Goal: Task Accomplishment & Management: Use online tool/utility

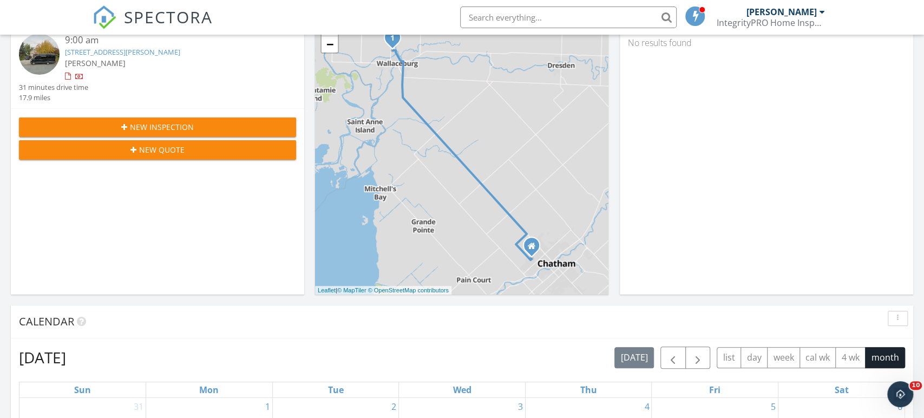
scroll to position [134, 0]
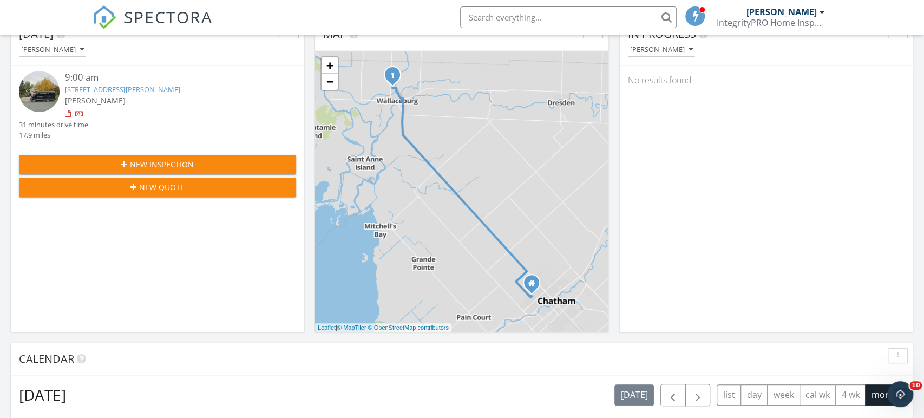
click at [167, 92] on link "[STREET_ADDRESS][PERSON_NAME]" at bounding box center [122, 89] width 115 height 10
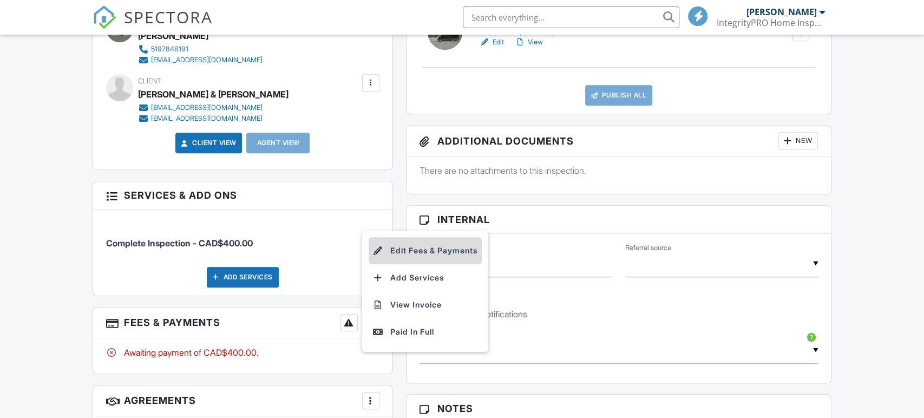
scroll to position [341, 0]
click at [419, 247] on li "Edit Fees & Payments" at bounding box center [424, 250] width 113 height 27
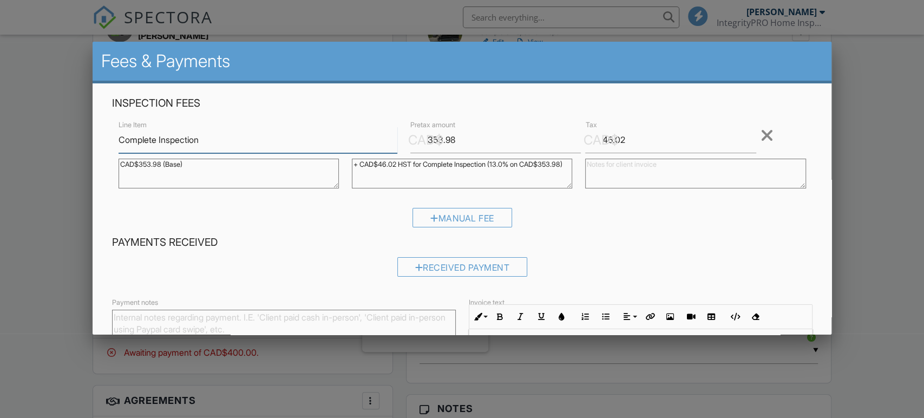
scroll to position [0, 0]
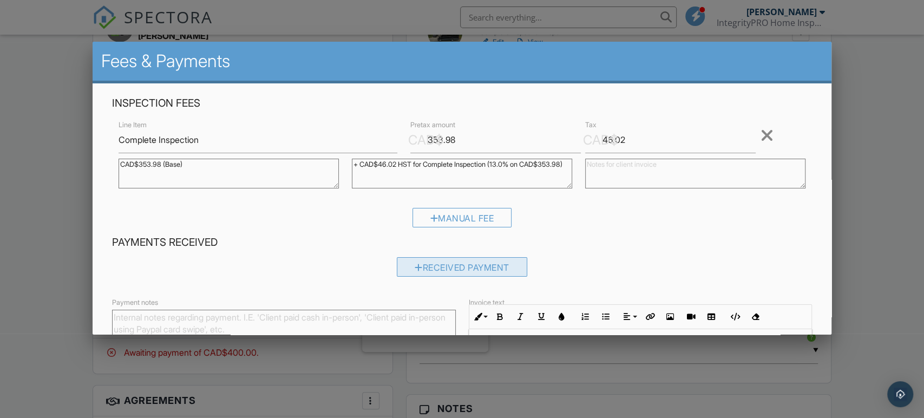
click at [423, 260] on div "Received Payment" at bounding box center [462, 266] width 130 height 19
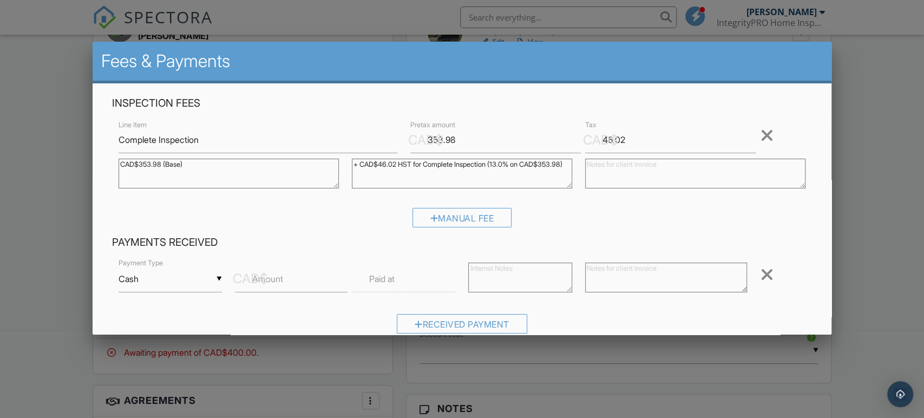
click at [175, 282] on input "Cash" at bounding box center [170, 279] width 104 height 27
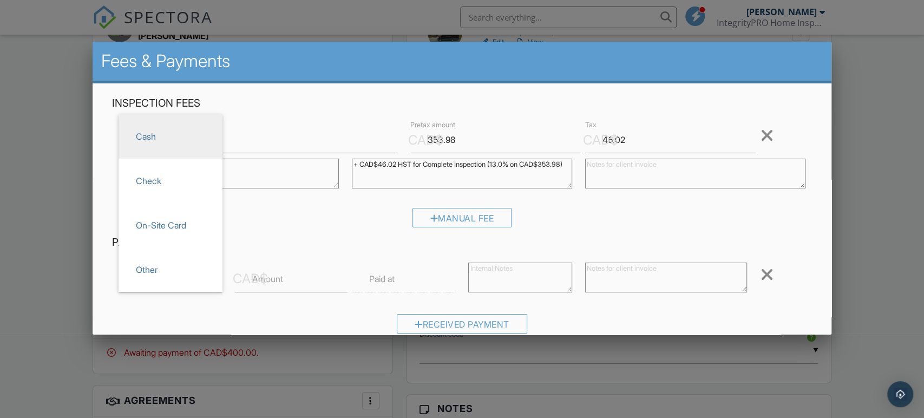
click at [269, 281] on label "Amount" at bounding box center [267, 279] width 31 height 12
click at [269, 281] on input "Amount" at bounding box center [291, 279] width 113 height 27
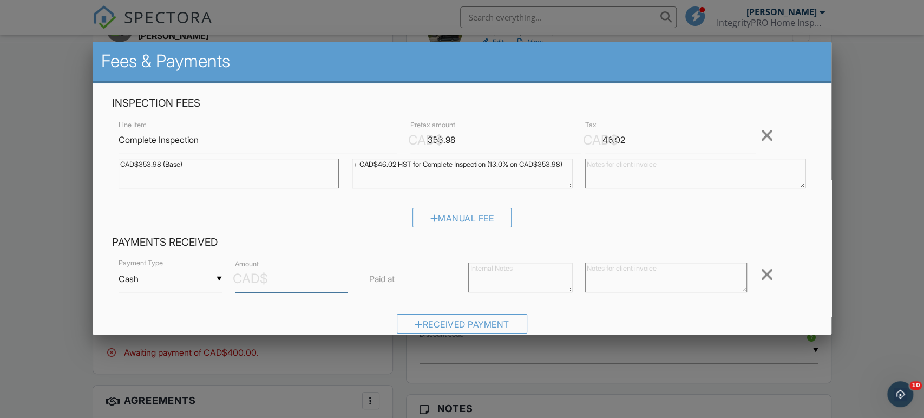
click at [277, 275] on input "Amount" at bounding box center [291, 279] width 113 height 27
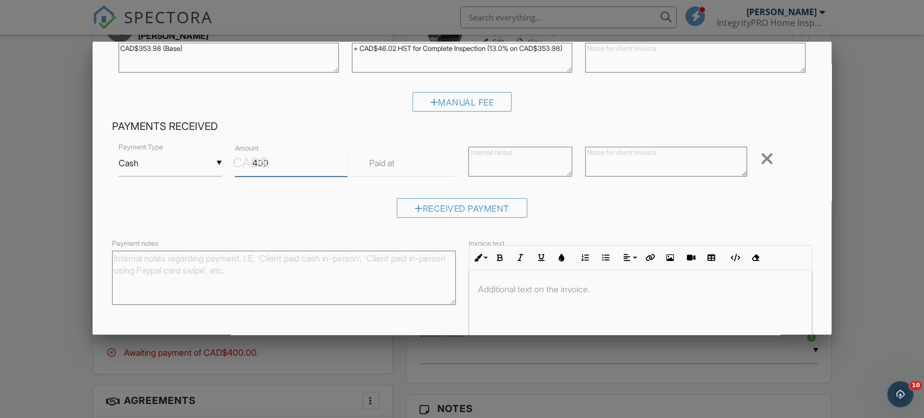
scroll to position [184, 0]
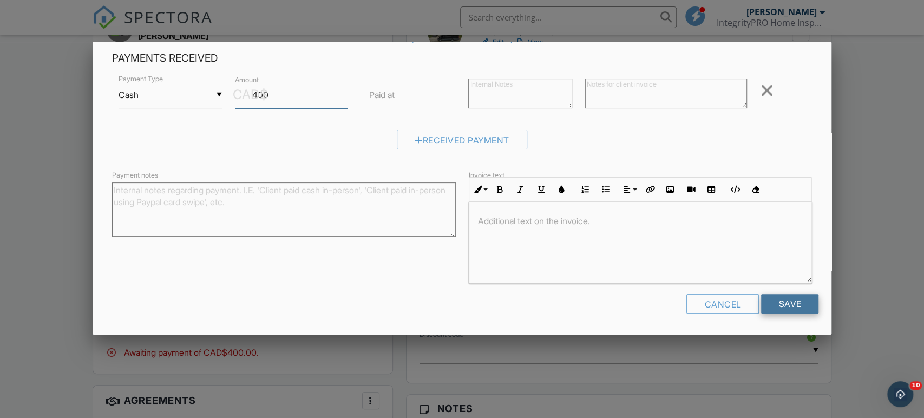
type input "400"
click at [784, 295] on input "Save" at bounding box center [789, 303] width 57 height 19
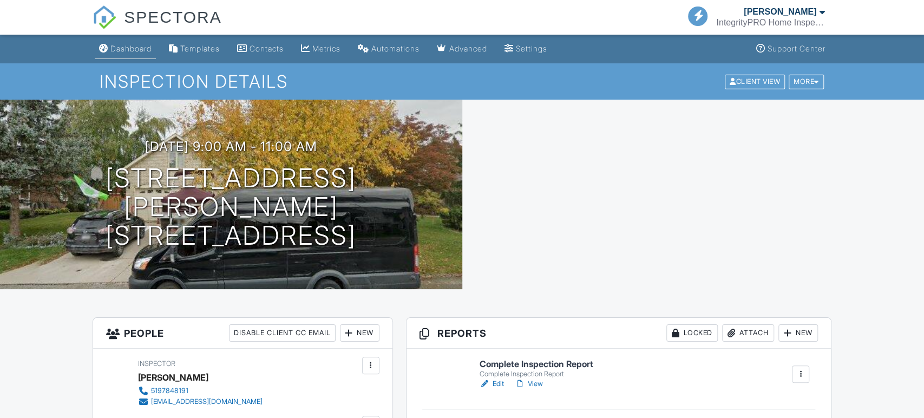
click at [146, 42] on link "Dashboard" at bounding box center [125, 49] width 61 height 20
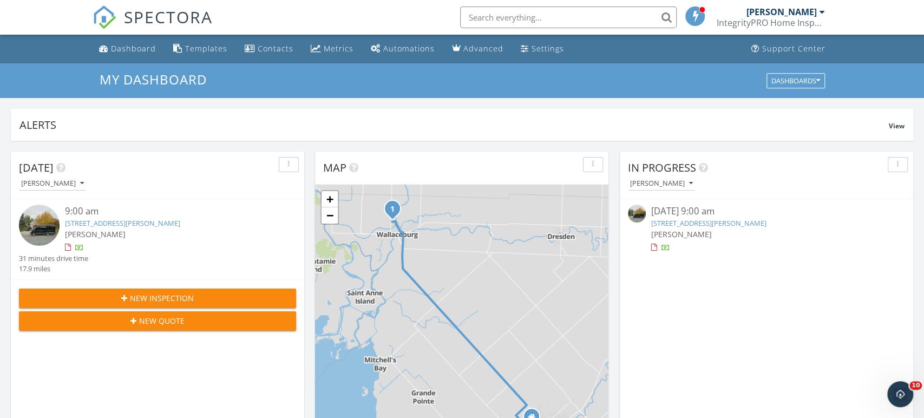
click at [108, 225] on link "[STREET_ADDRESS][PERSON_NAME]" at bounding box center [122, 223] width 115 height 10
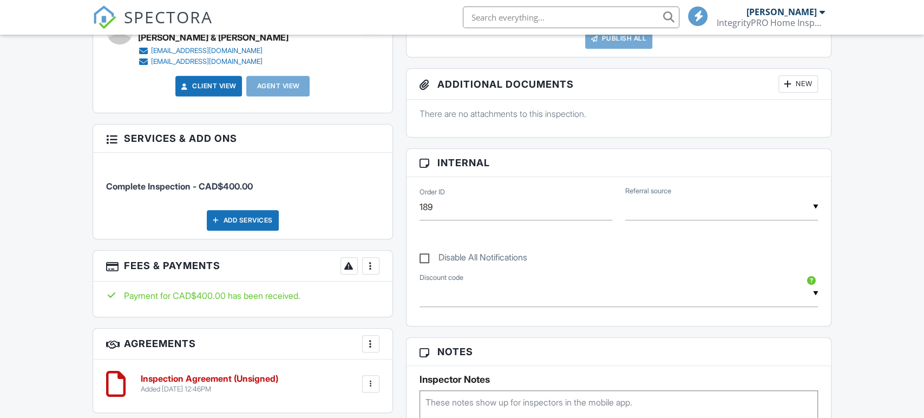
click at [531, 109] on p "There are no attachments to this inspection." at bounding box center [618, 114] width 399 height 12
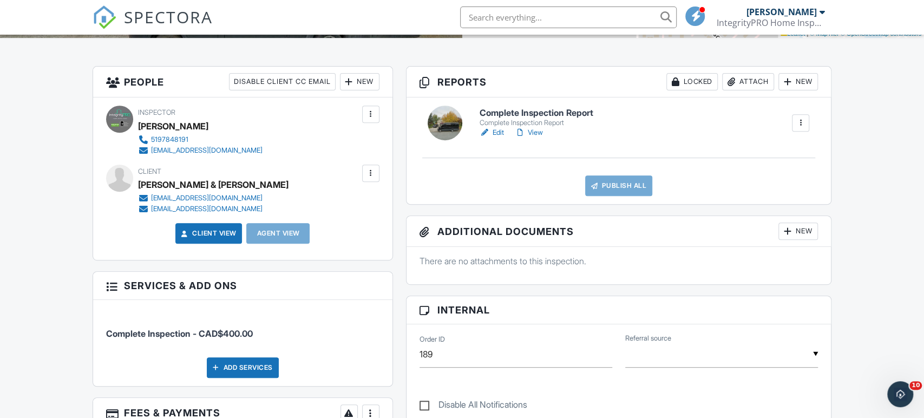
click at [528, 114] on h6 "Complete Inspection Report" at bounding box center [536, 113] width 114 height 10
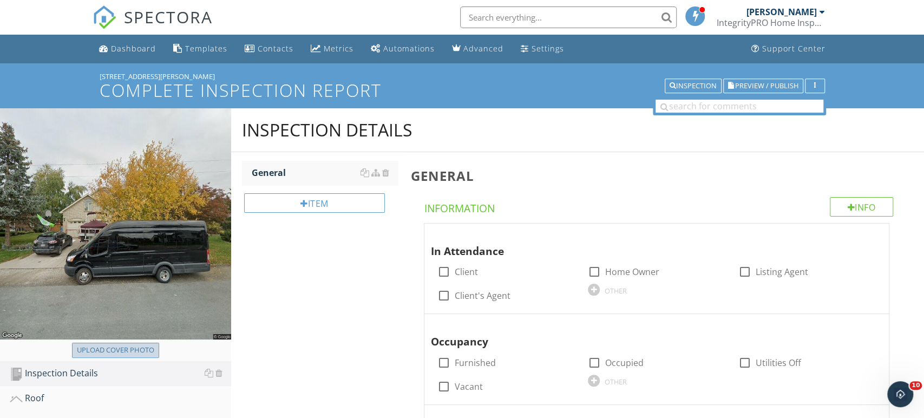
click at [106, 354] on div "Upload cover photo" at bounding box center [115, 350] width 77 height 11
type input "C:\fakepath\20250928_090248.jpg"
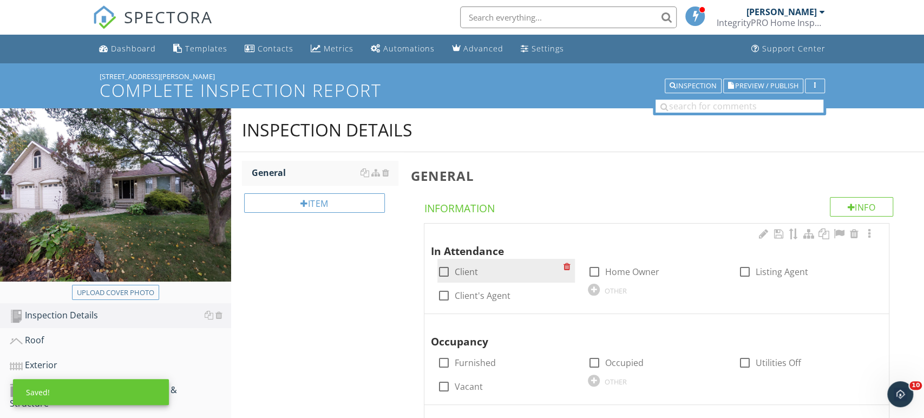
click at [462, 268] on label "Client" at bounding box center [466, 271] width 23 height 11
checkbox input "true"
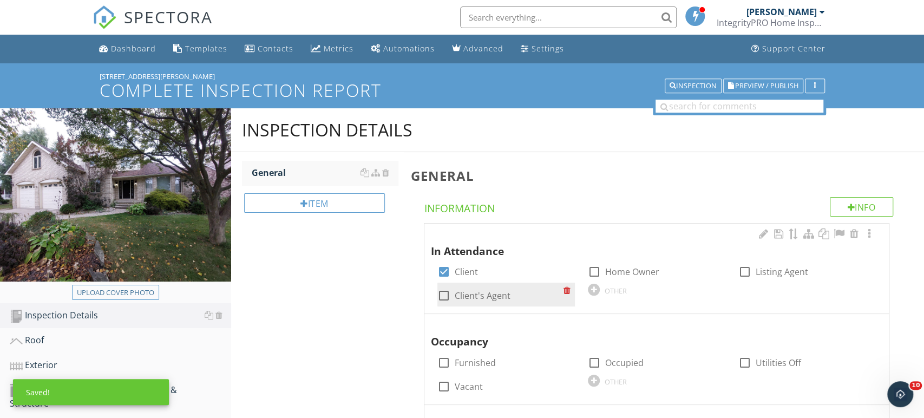
click at [471, 283] on div "check_box_outline_blank Client's Agent" at bounding box center [505, 294] width 137 height 24
click at [472, 292] on label "Client's Agent" at bounding box center [483, 295] width 56 height 11
checkbox input "true"
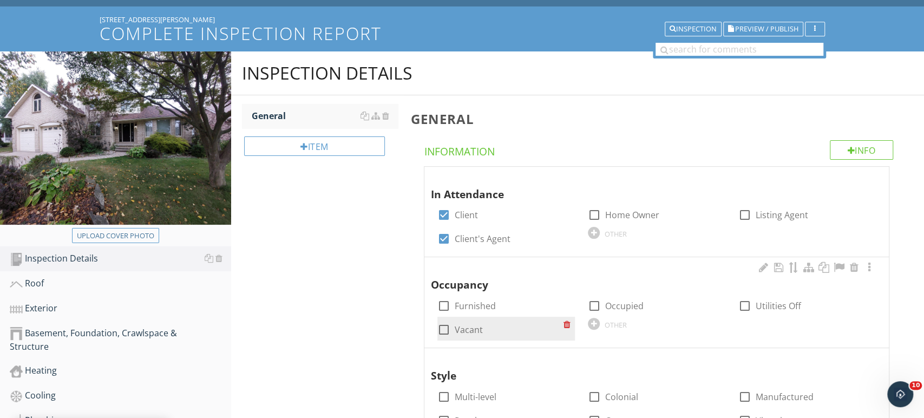
click at [471, 330] on label "Vacant" at bounding box center [469, 329] width 28 height 11
checkbox input "true"
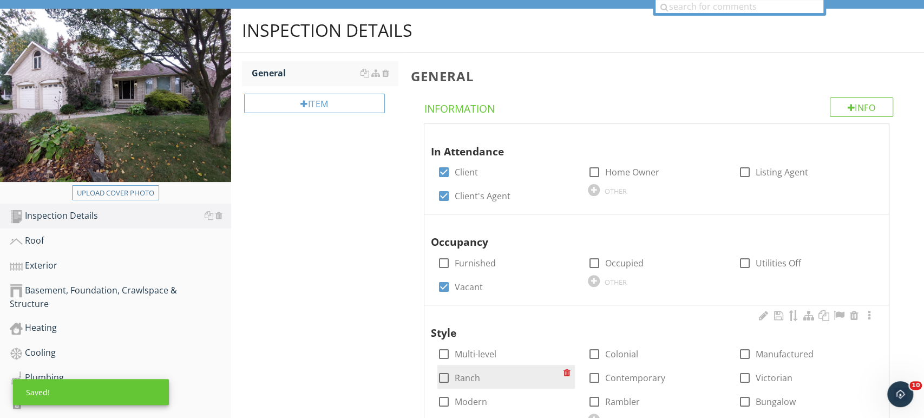
scroll to position [173, 0]
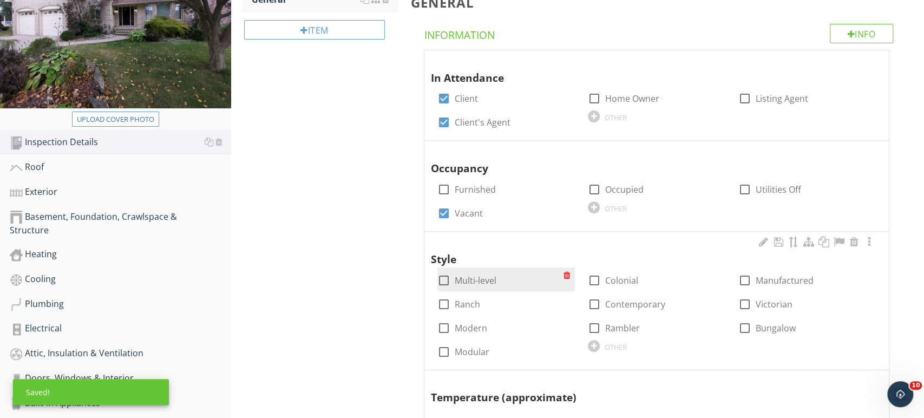
click at [470, 282] on label "Multi-level" at bounding box center [476, 280] width 42 height 11
checkbox input "true"
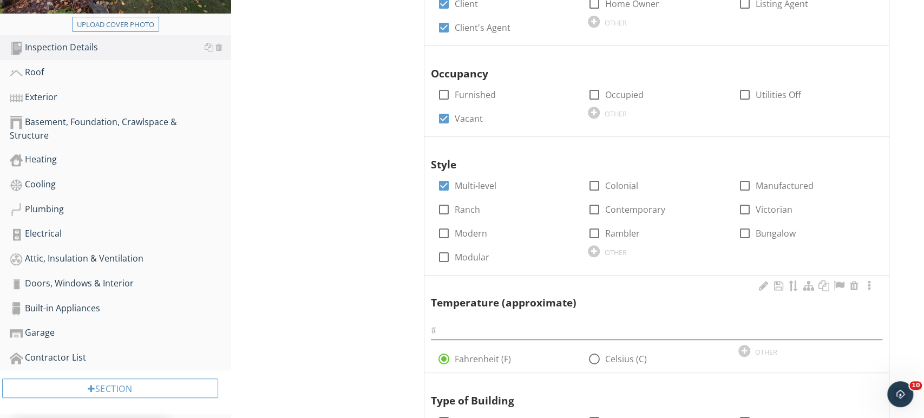
scroll to position [268, 0]
click at [465, 324] on input "text" at bounding box center [656, 330] width 451 height 18
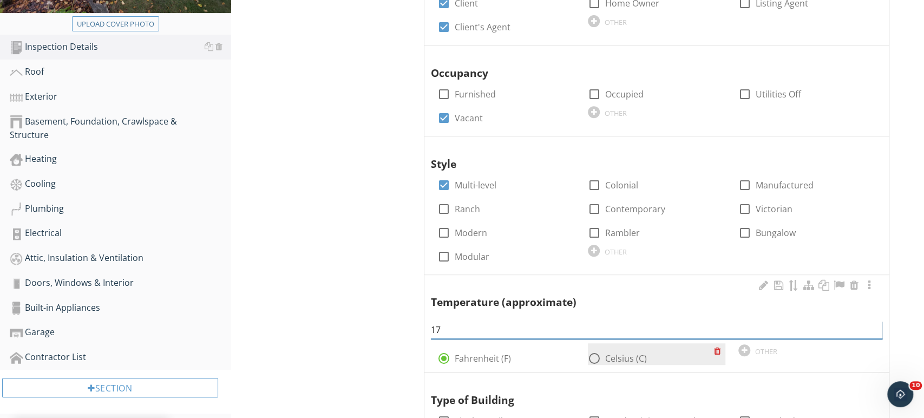
type input "17"
click at [597, 358] on div at bounding box center [594, 358] width 18 height 18
radio input "false"
radio input "true"
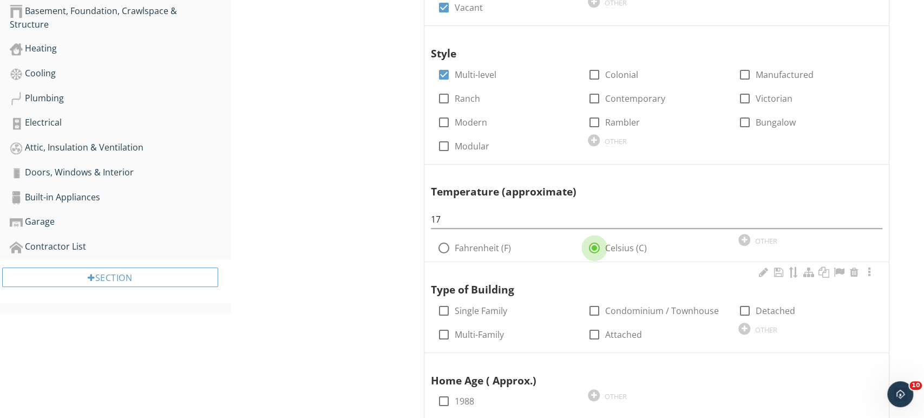
scroll to position [380, 0]
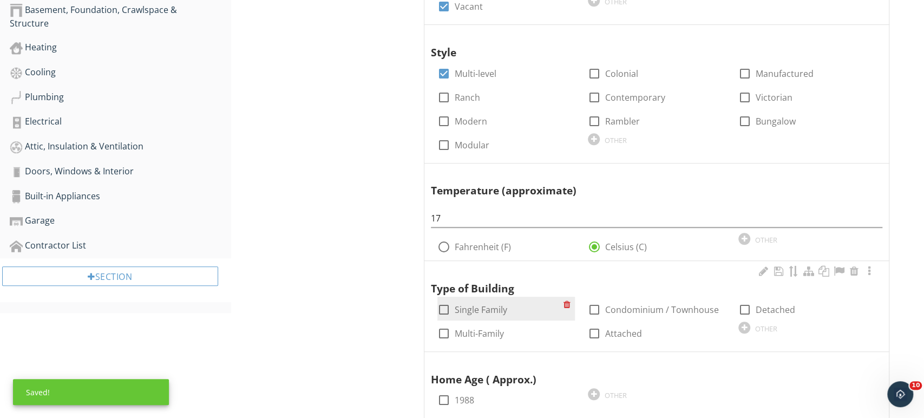
click at [498, 310] on label "Single Family" at bounding box center [481, 309] width 52 height 11
checkbox input "true"
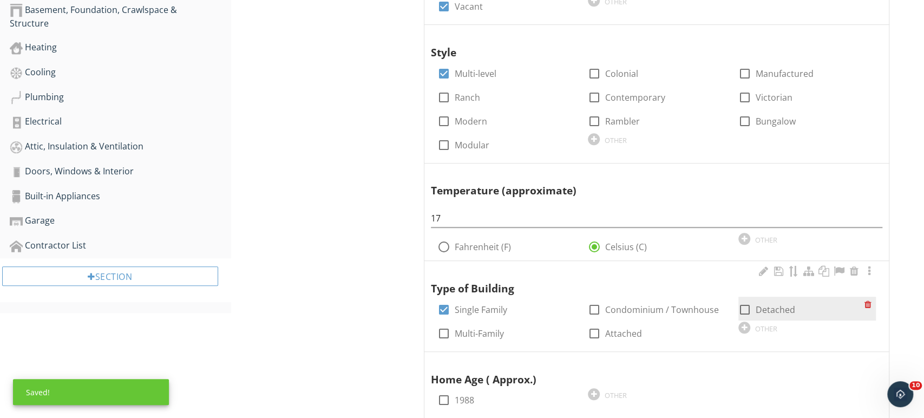
click at [764, 308] on label "Detached" at bounding box center [774, 309] width 39 height 11
checkbox input "true"
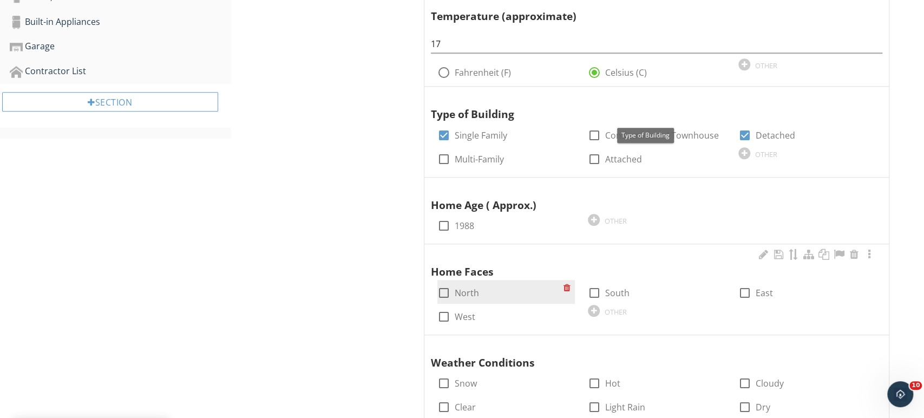
scroll to position [562, 0]
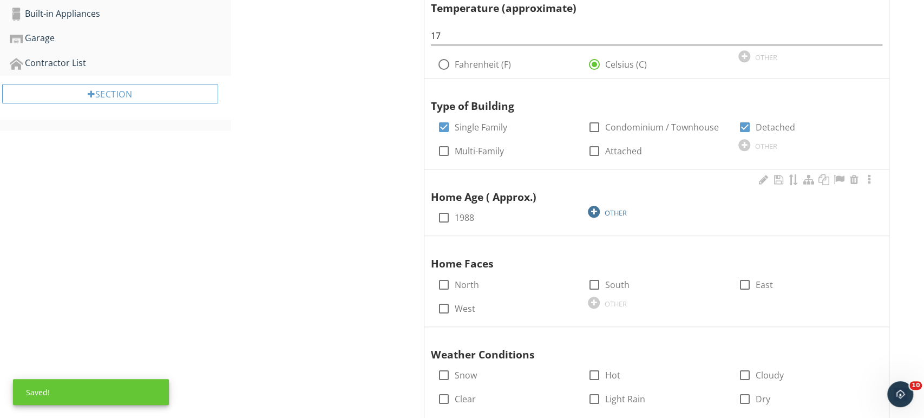
click at [617, 211] on div "OTHER" at bounding box center [615, 212] width 22 height 9
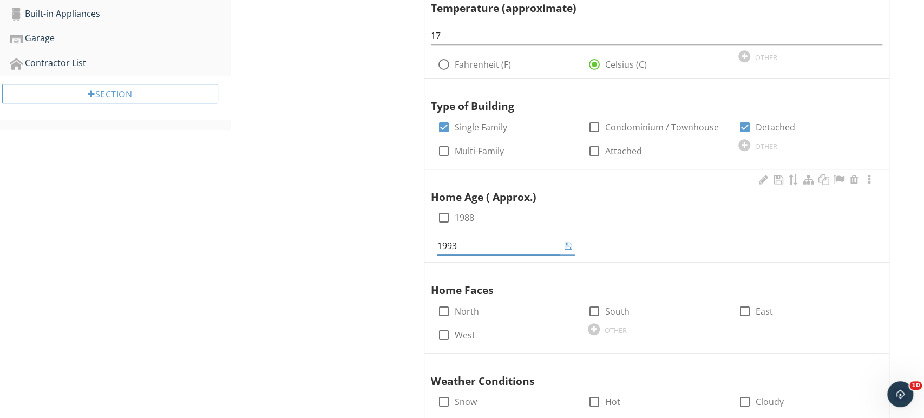
type input "1993"
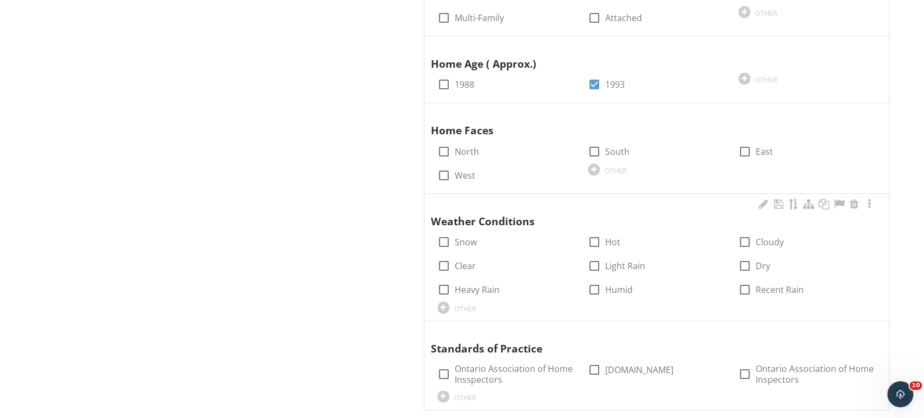
scroll to position [735, 0]
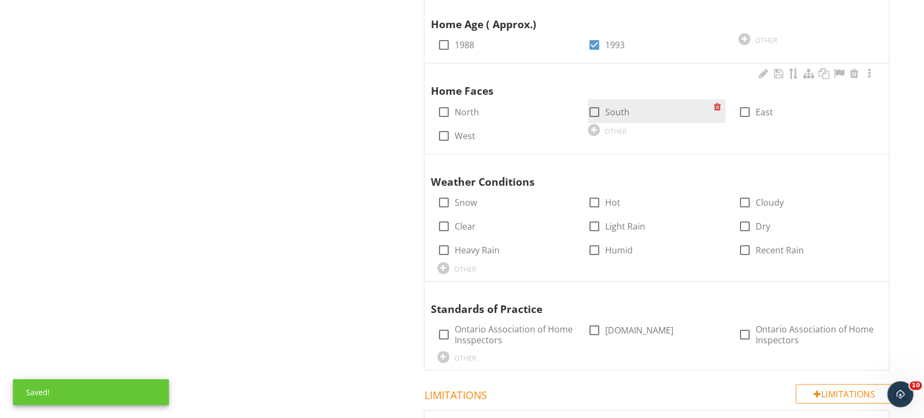
click at [596, 113] on div at bounding box center [594, 112] width 18 height 18
checkbox input "true"
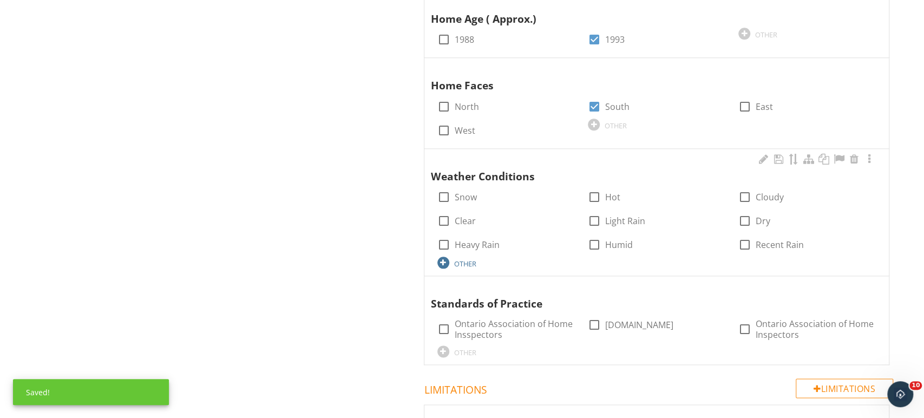
scroll to position [740, 0]
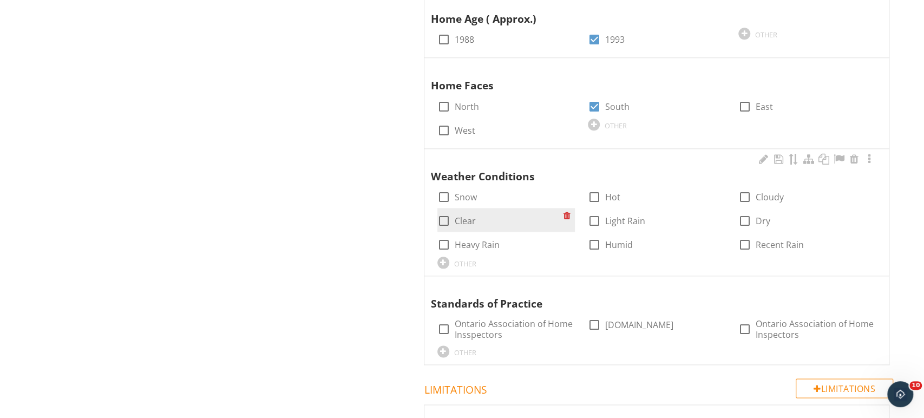
click at [462, 219] on label "Clear" at bounding box center [465, 220] width 21 height 11
checkbox input "true"
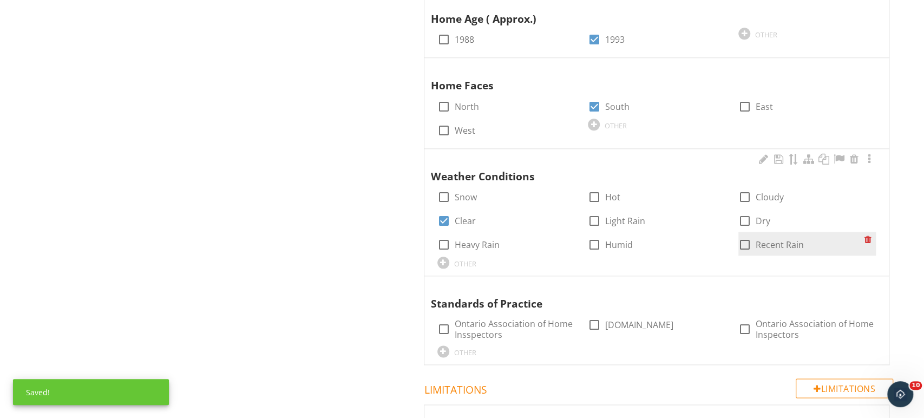
click at [742, 240] on div at bounding box center [744, 244] width 18 height 18
checkbox input "true"
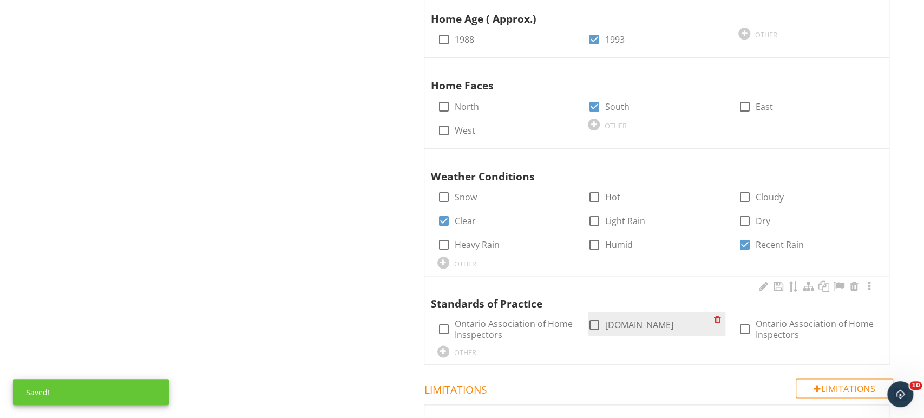
click at [644, 313] on div "check_box_outline_blank OAHI.com" at bounding box center [656, 324] width 137 height 24
click at [637, 322] on label "OAHI.com" at bounding box center [639, 324] width 68 height 11
checkbox input "true"
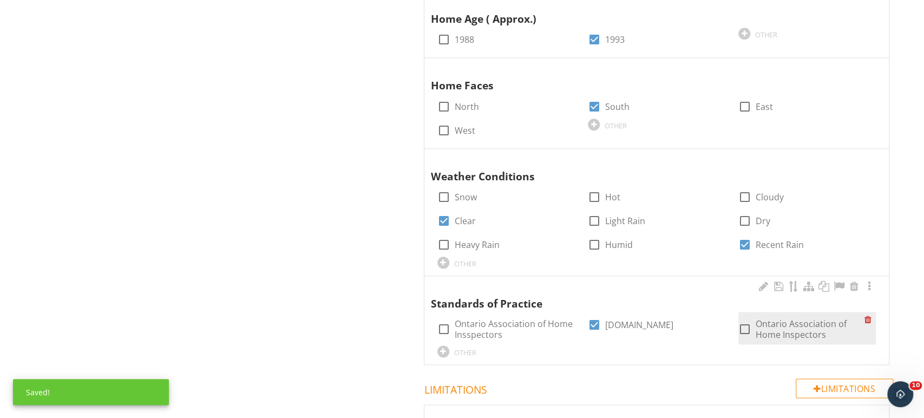
click at [780, 321] on label "Ontario Association of Home Inspectors" at bounding box center [809, 329] width 109 height 22
checkbox input "true"
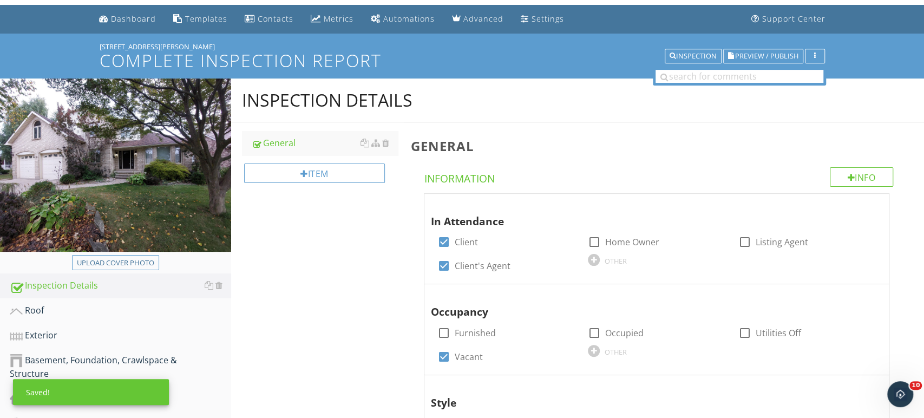
scroll to position [110, 0]
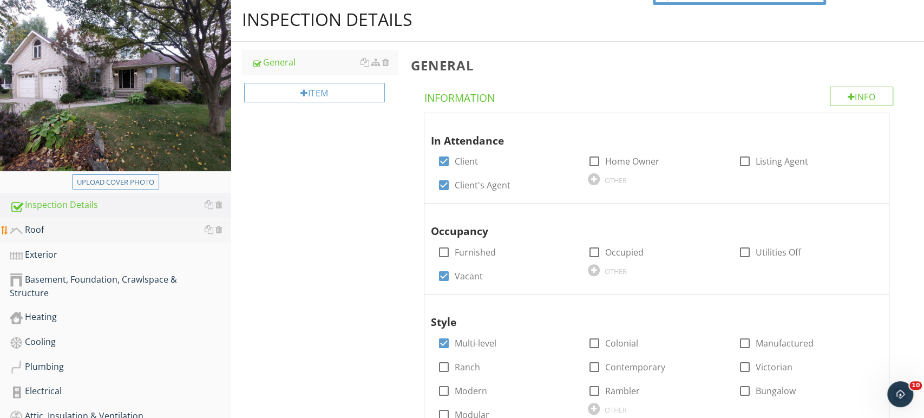
click at [25, 227] on div "Roof" at bounding box center [120, 230] width 221 height 14
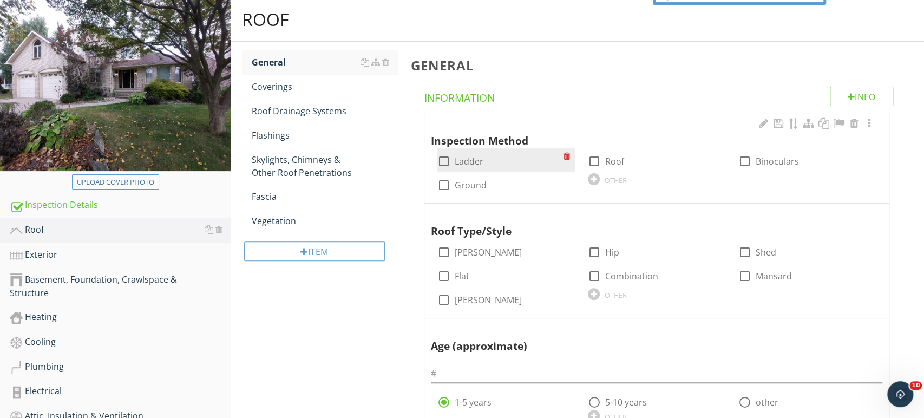
click at [470, 163] on label "Ladder" at bounding box center [469, 161] width 29 height 11
checkbox input "true"
click at [611, 176] on div "OTHER" at bounding box center [615, 180] width 22 height 9
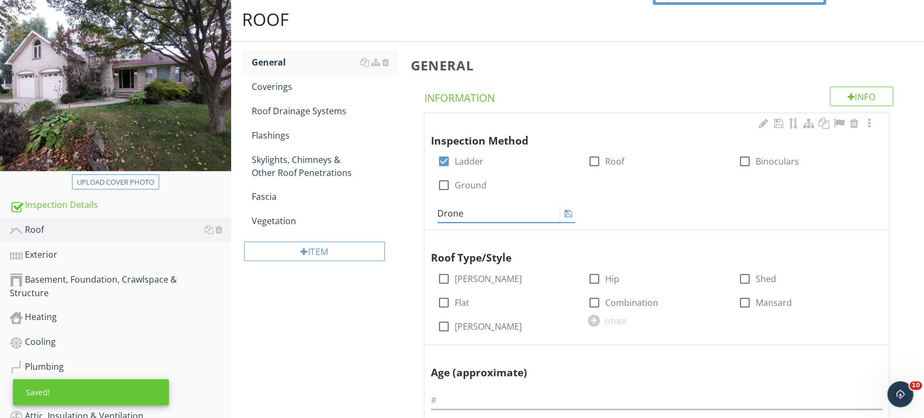
type input "Drone"
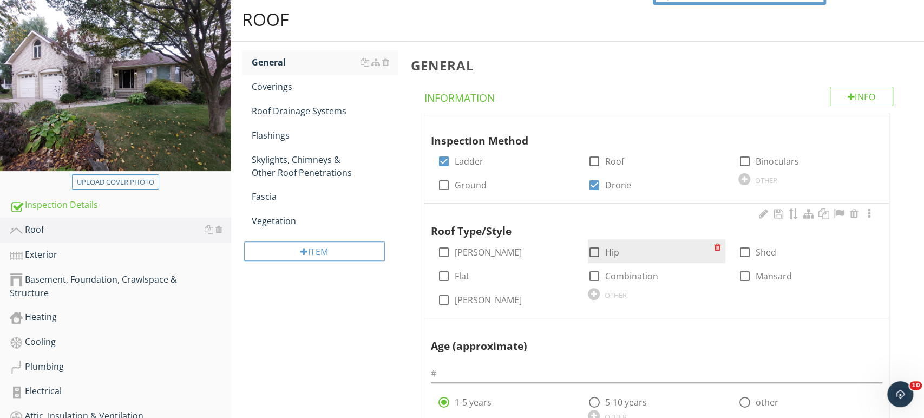
click at [589, 248] on div at bounding box center [594, 252] width 18 height 18
checkbox input "true"
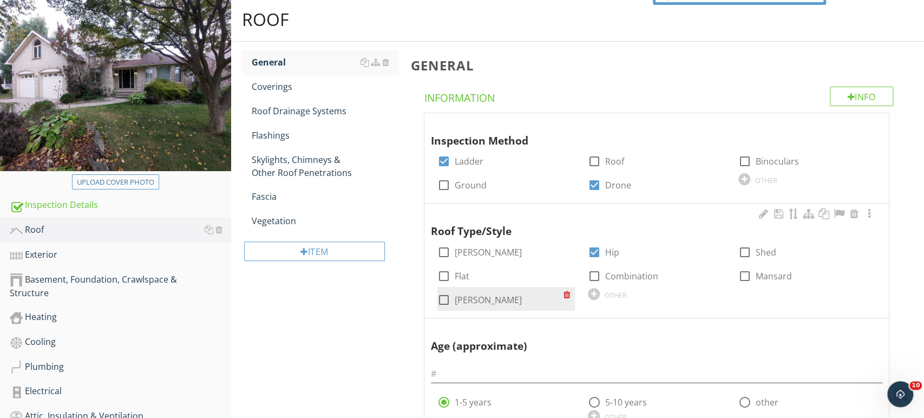
click at [465, 297] on label "Gable" at bounding box center [488, 299] width 67 height 11
checkbox input "true"
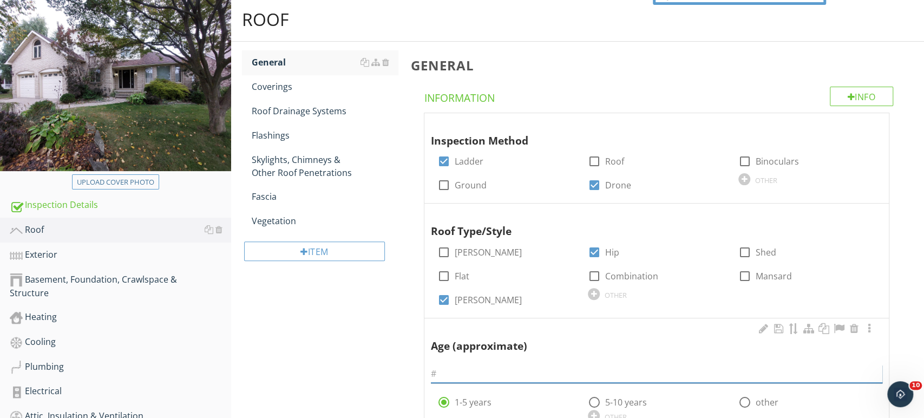
click at [504, 373] on input "text" at bounding box center [656, 374] width 451 height 18
type input "5-10 years"
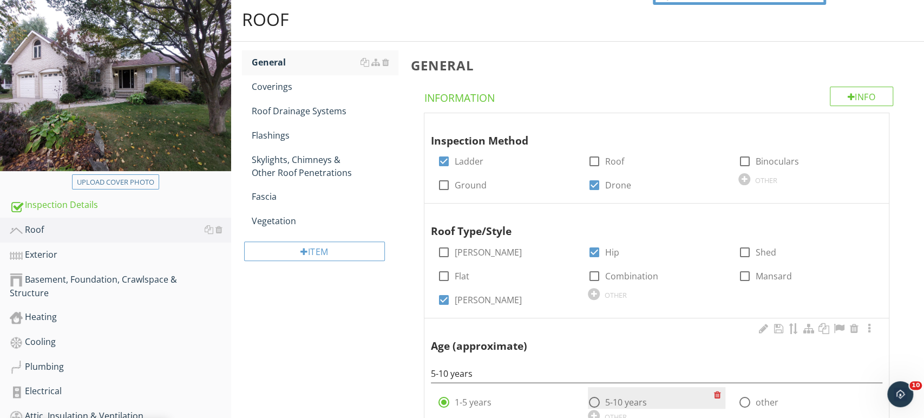
click at [639, 403] on label "5-10 years" at bounding box center [626, 402] width 42 height 11
radio input "false"
radio input "true"
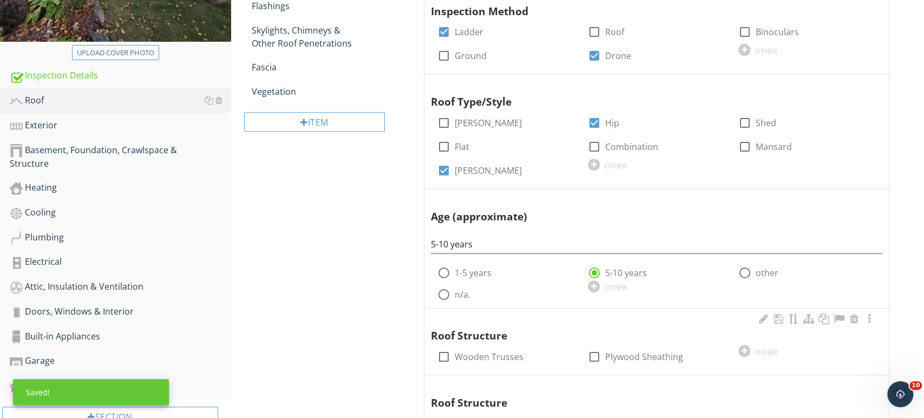
scroll to position [240, 0]
click at [517, 357] on label "Wooden Trusses" at bounding box center [489, 356] width 69 height 11
checkbox input "true"
click at [629, 352] on label "Plywood Sheathing" at bounding box center [644, 356] width 78 height 11
checkbox input "true"
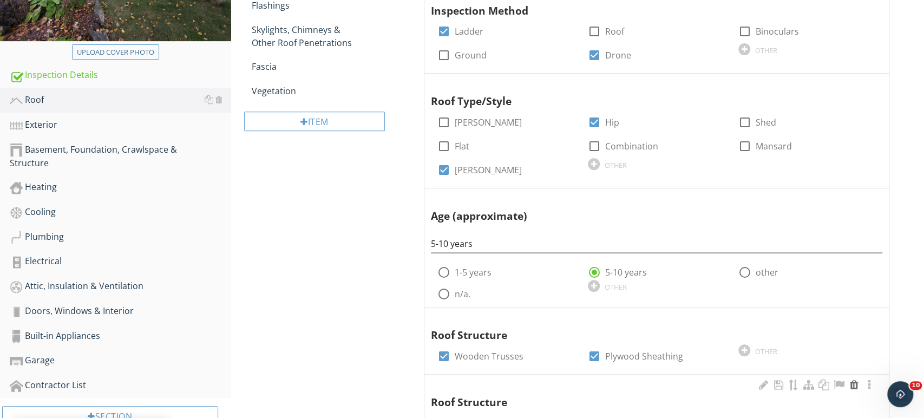
click at [855, 386] on div at bounding box center [853, 384] width 13 height 11
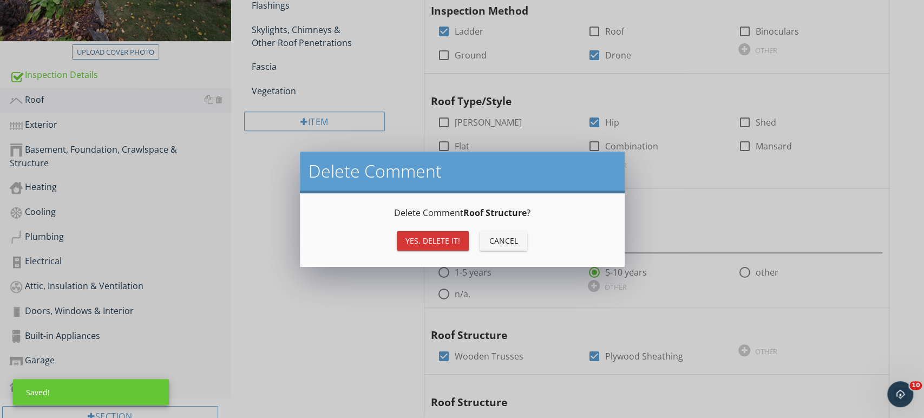
click at [412, 240] on div "Yes, Delete it!" at bounding box center [432, 240] width 55 height 11
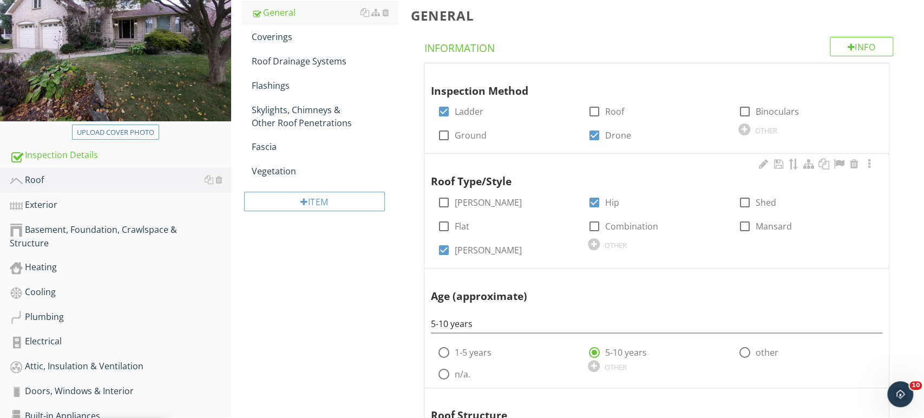
scroll to position [148, 0]
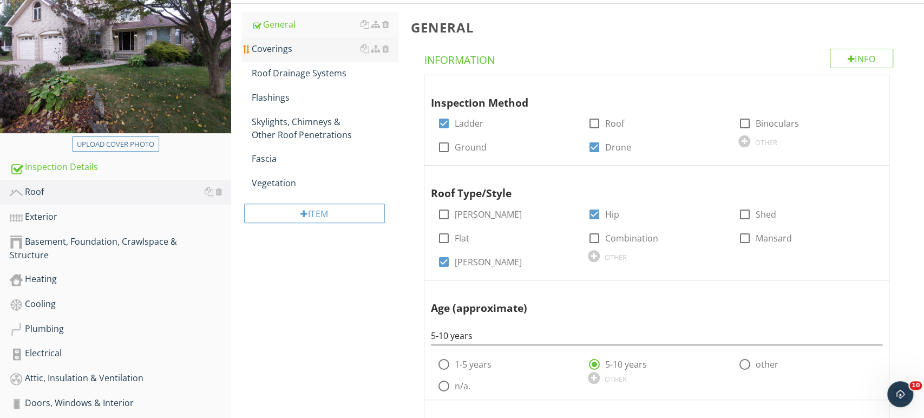
click at [341, 57] on link "Coverings" at bounding box center [325, 49] width 146 height 24
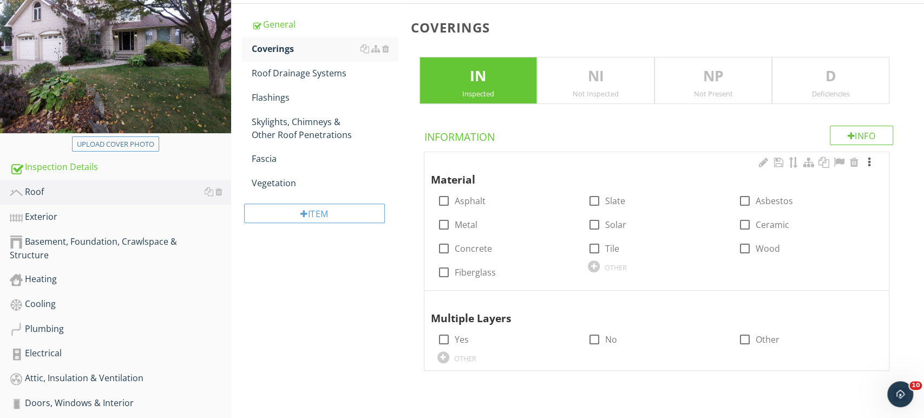
click at [868, 162] on div at bounding box center [869, 162] width 13 height 11
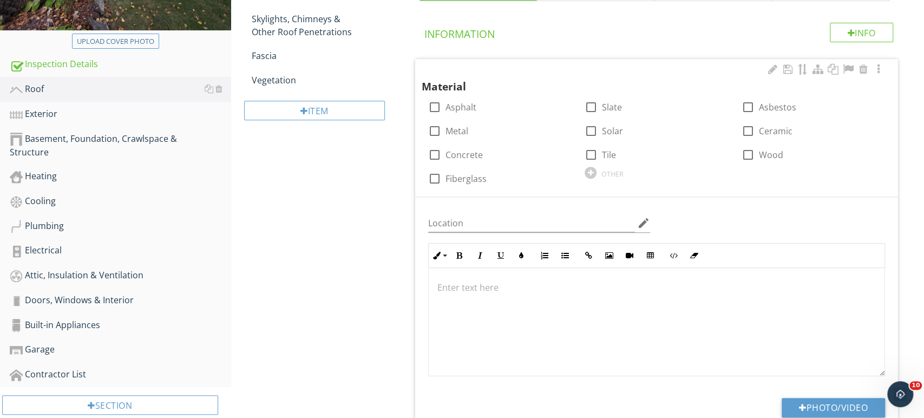
scroll to position [268, 0]
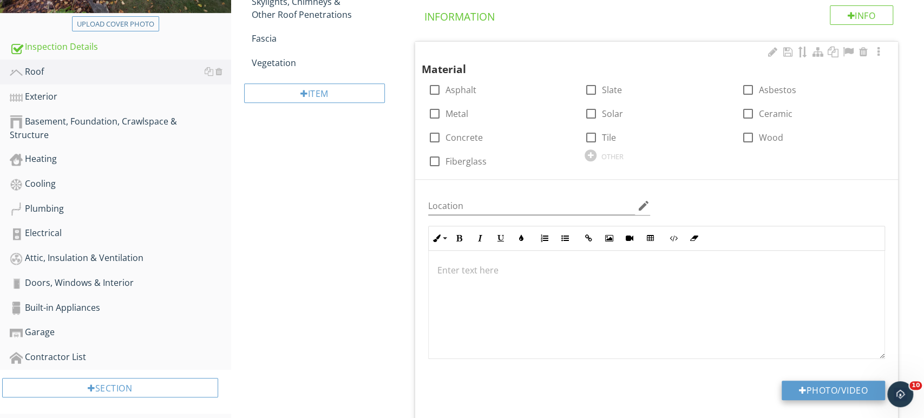
click at [829, 393] on button "Photo/Video" at bounding box center [832, 389] width 103 height 19
type input "C:\fakepath\dji_fly_20250928_091700_0_1759065420293_photo_low_quality.jpg"
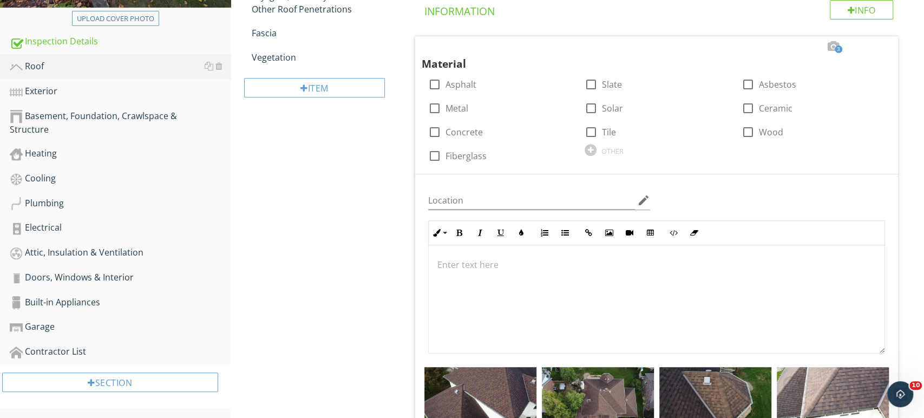
scroll to position [389, 0]
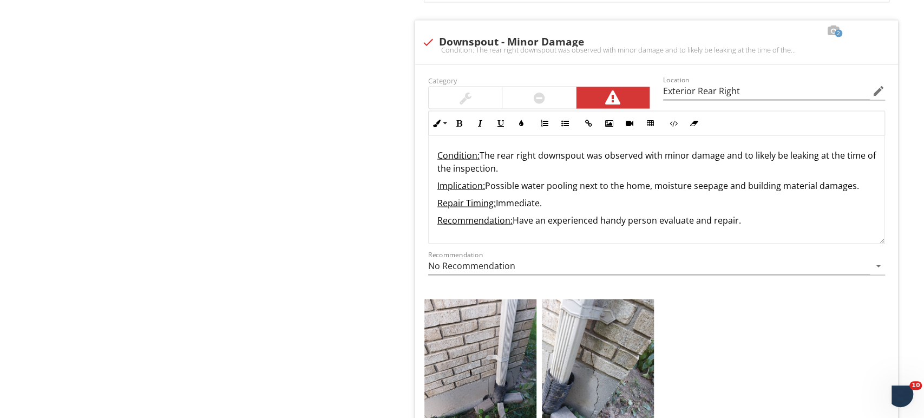
scroll to position [9, 0]
